Goal: Information Seeking & Learning: Learn about a topic

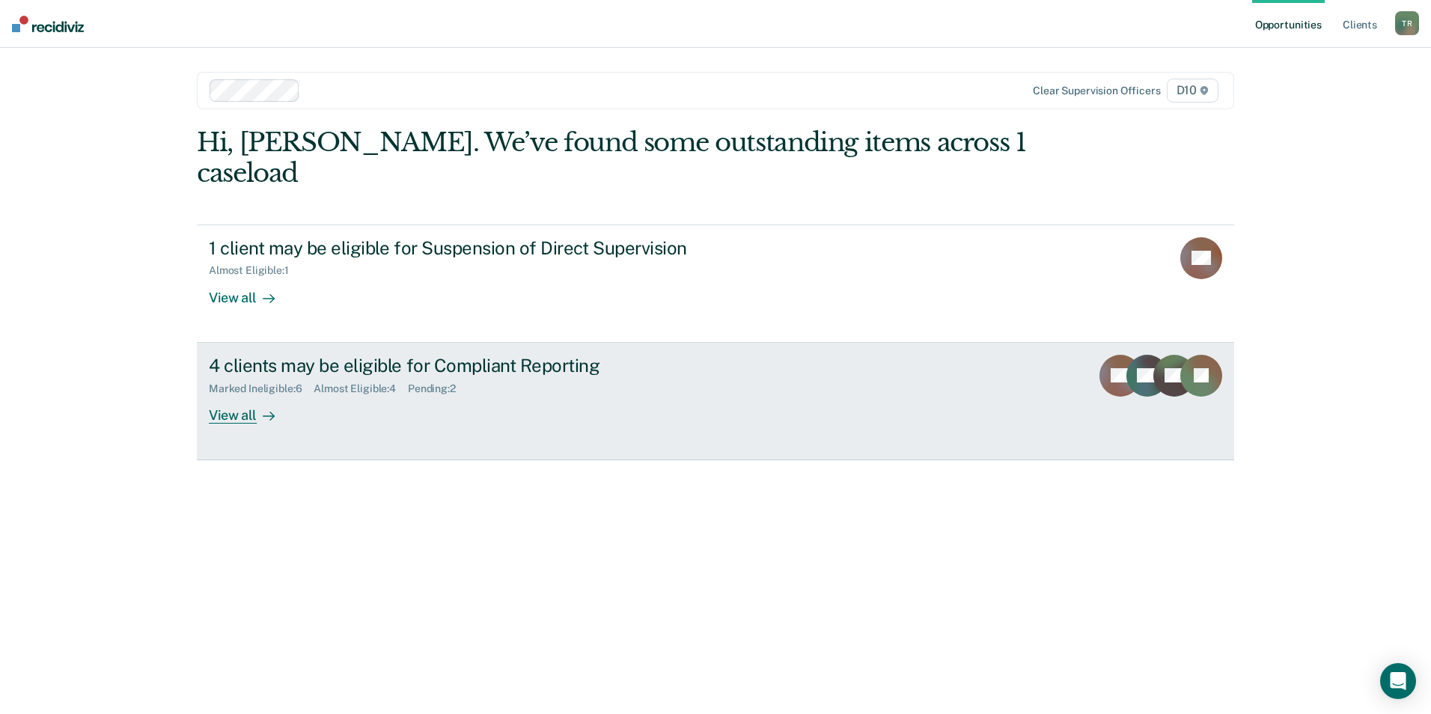
click at [270, 355] on div "4 clients may be eligible for Compliant Reporting" at bounding box center [472, 366] width 526 height 22
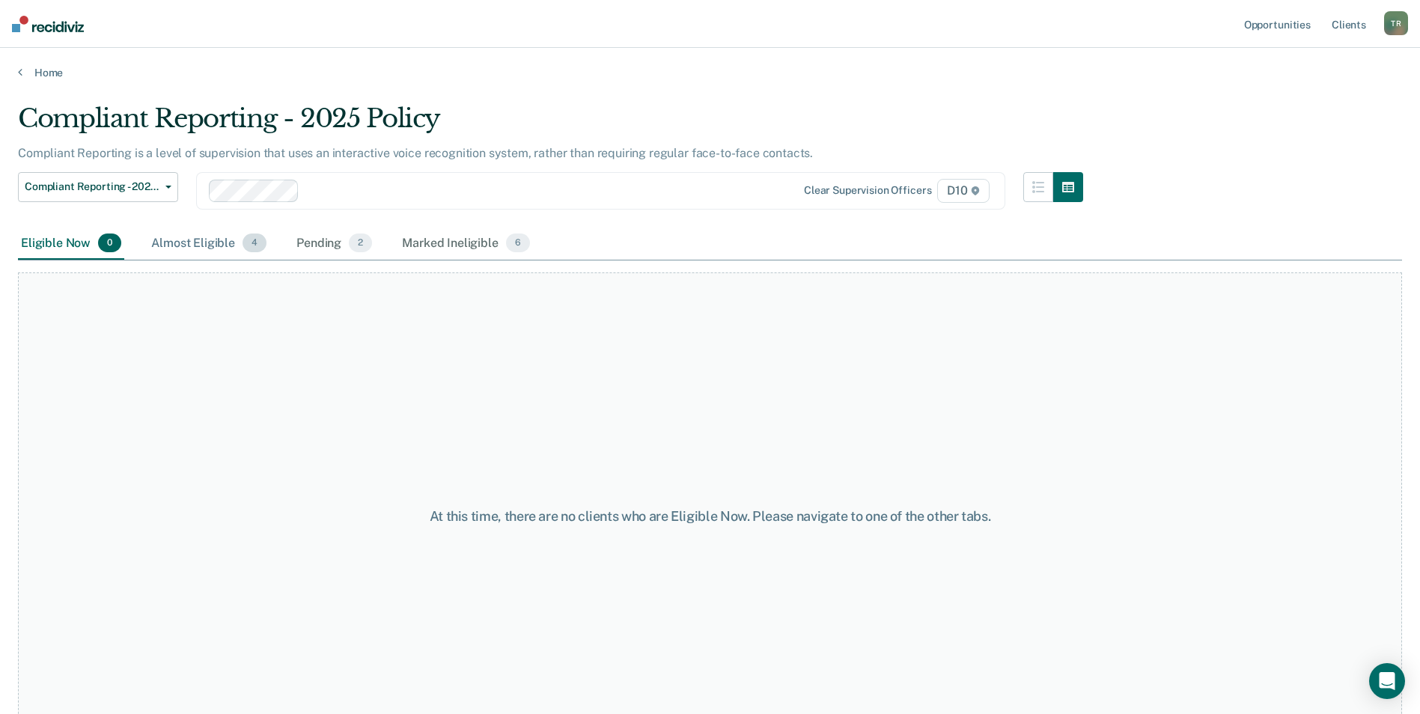
click at [222, 249] on div "Almost Eligible 4" at bounding box center [208, 244] width 121 height 33
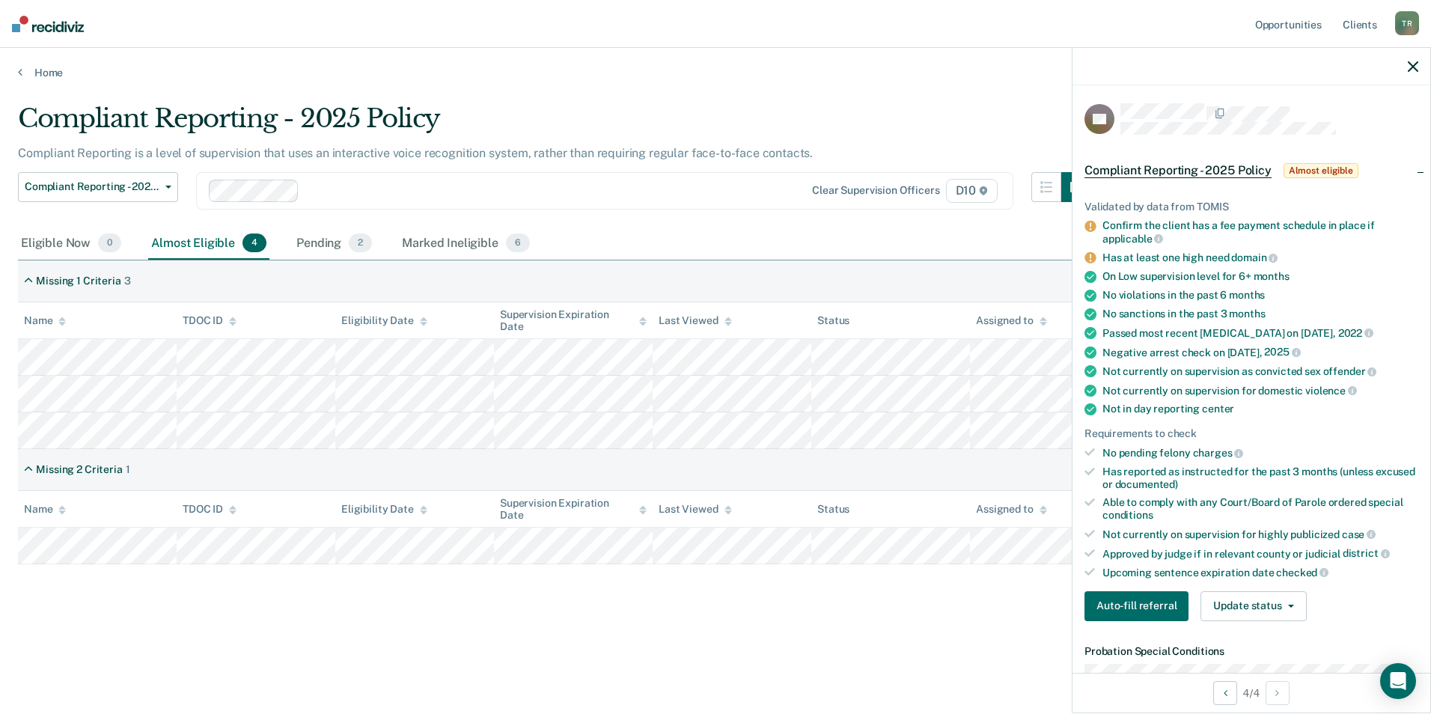
click at [427, 588] on div "Compliant Reporting - 2025 Policy Compliant Reporting is a level of supervision…" at bounding box center [715, 352] width 1395 height 499
click at [1405, 67] on div at bounding box center [1252, 66] width 358 height 37
click at [1407, 69] on div at bounding box center [1252, 66] width 358 height 37
click at [1410, 70] on icon "button" at bounding box center [1413, 66] width 10 height 10
